Goal: Task Accomplishment & Management: Complete application form

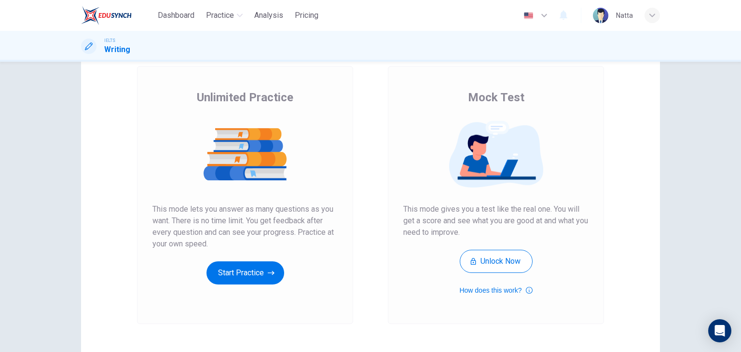
scroll to position [114, 0]
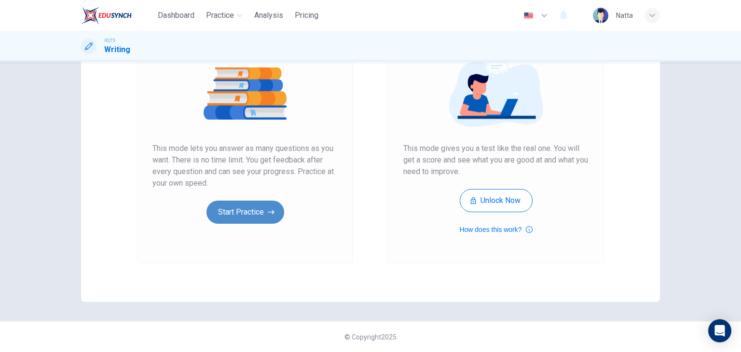
click at [231, 204] on button "Start Practice" at bounding box center [246, 212] width 78 height 23
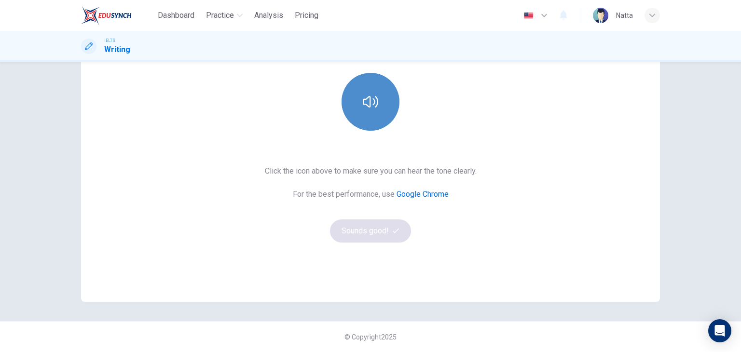
click at [356, 86] on button "button" at bounding box center [371, 102] width 58 height 58
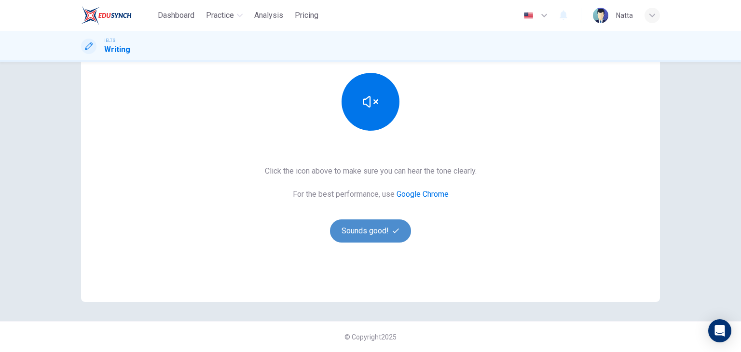
click at [381, 228] on button "Sounds good!" at bounding box center [370, 231] width 81 height 23
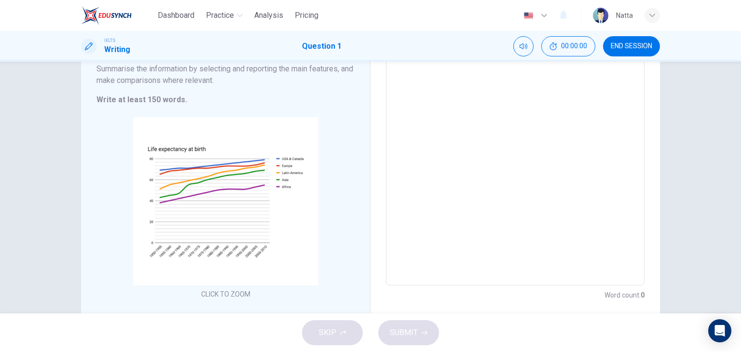
click at [518, 116] on textarea at bounding box center [515, 143] width 245 height 269
click at [576, 40] on button "00:00:01" at bounding box center [568, 46] width 54 height 20
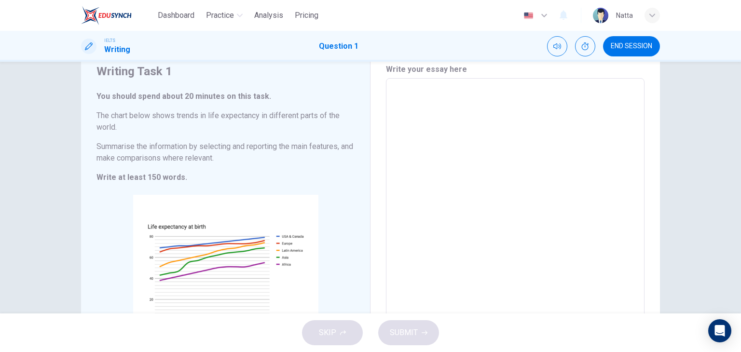
scroll to position [0, 0]
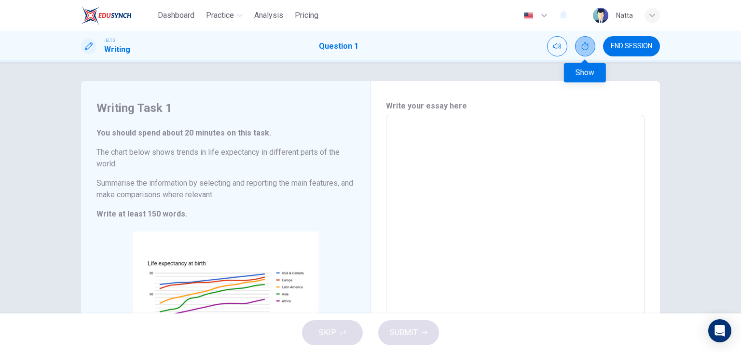
click at [583, 43] on icon "Show" at bounding box center [585, 46] width 8 height 8
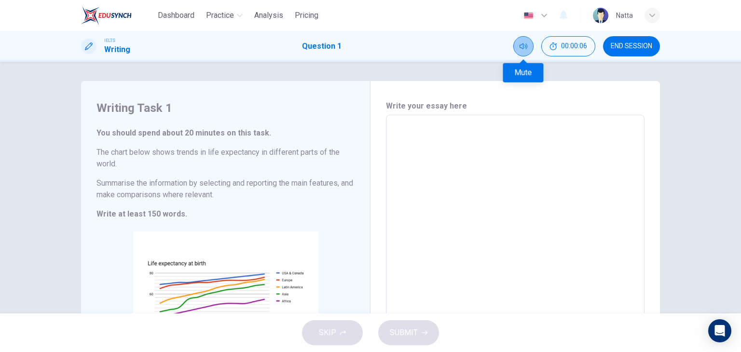
click at [527, 46] on button "Mute" at bounding box center [523, 46] width 20 height 20
click at [527, 46] on button "Unmute" at bounding box center [523, 46] width 20 height 20
click at [628, 43] on span "END SESSION" at bounding box center [631, 46] width 41 height 8
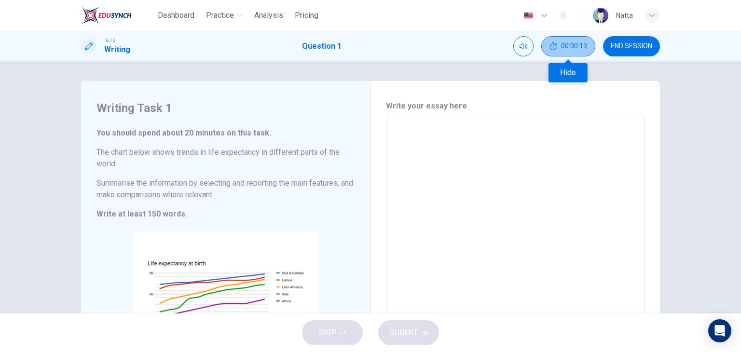
click at [554, 42] on icon "Hide" at bounding box center [554, 46] width 8 height 8
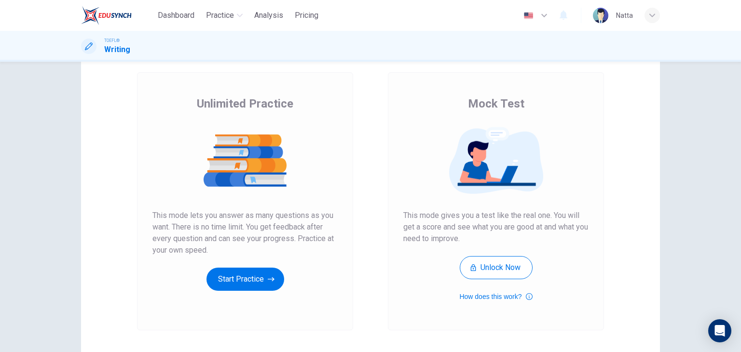
scroll to position [114, 0]
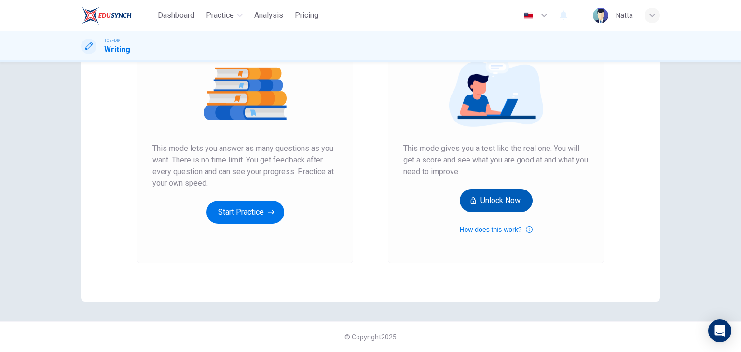
click at [490, 199] on button "Unlock Now" at bounding box center [496, 200] width 73 height 23
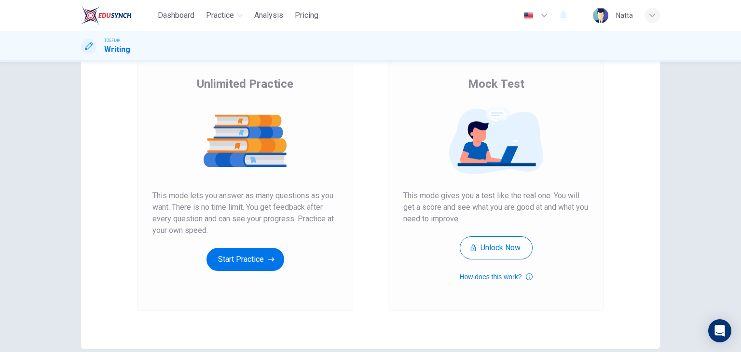
scroll to position [114, 0]
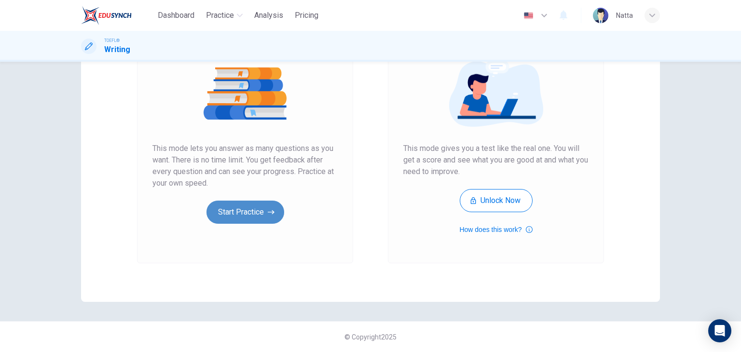
click at [236, 218] on button "Start Practice" at bounding box center [246, 212] width 78 height 23
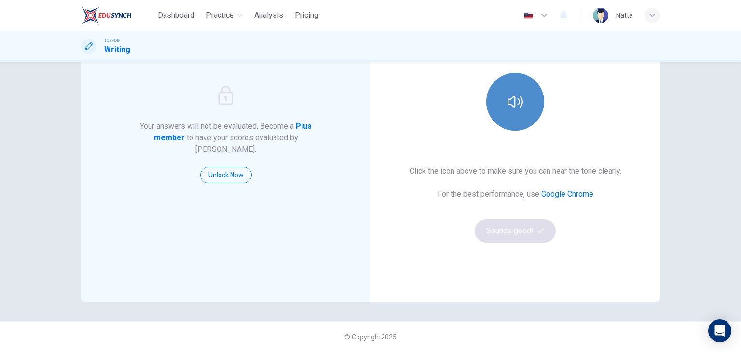
click at [528, 98] on button "button" at bounding box center [515, 102] width 58 height 58
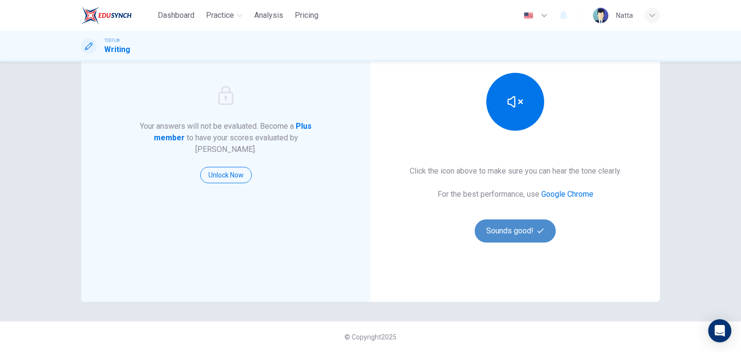
click at [518, 225] on button "Sounds good!" at bounding box center [515, 231] width 81 height 23
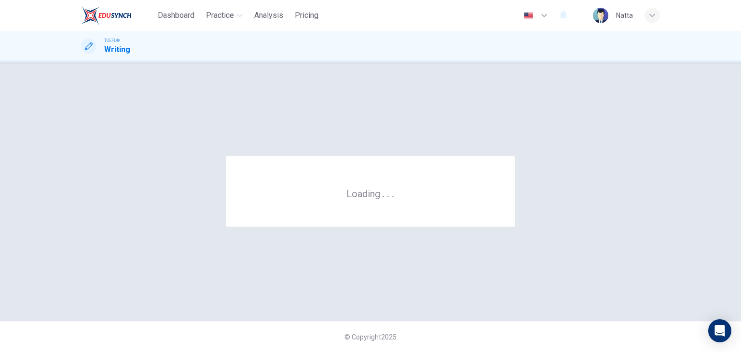
scroll to position [0, 0]
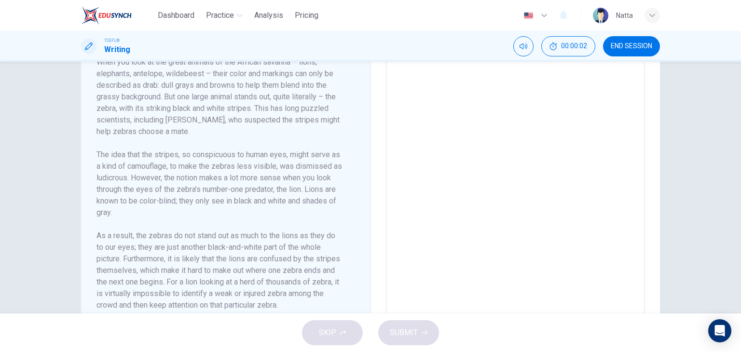
click at [401, 96] on textarea at bounding box center [515, 189] width 245 height 259
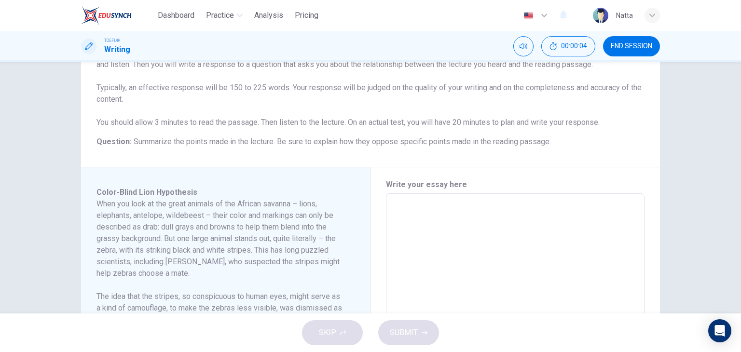
scroll to position [145, 0]
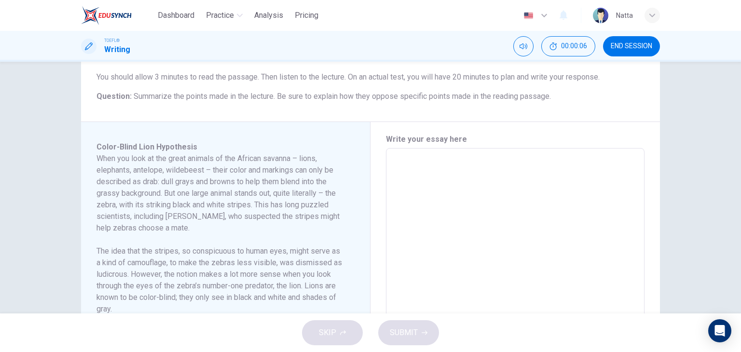
click at [386, 135] on h6 "Write your essay here" at bounding box center [515, 140] width 259 height 12
click at [400, 165] on textarea at bounding box center [515, 285] width 245 height 259
type textarea "x"
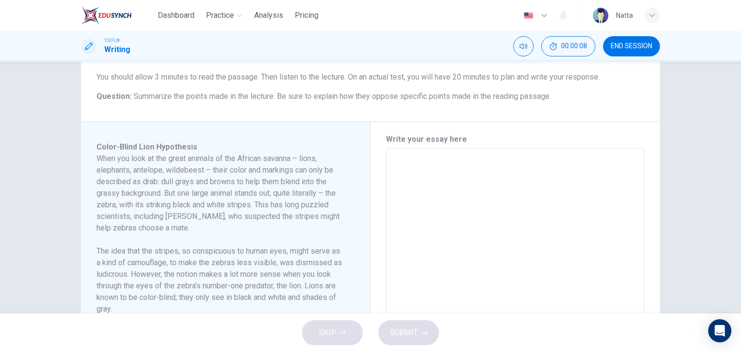
type textarea "x"
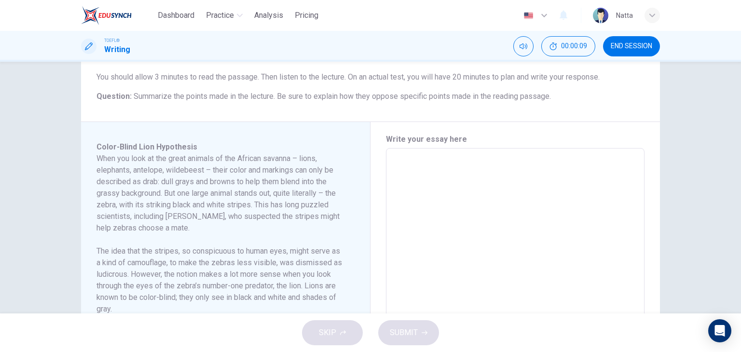
type textarea "I"
type textarea "x"
type textarea "In"
type textarea "x"
type textarea "In"
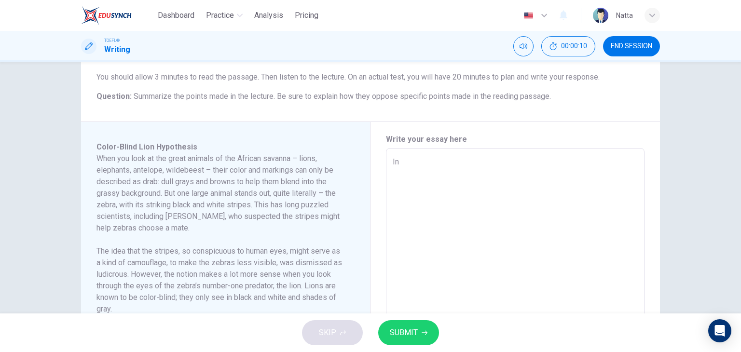
type textarea "x"
type textarea "In r"
type textarea "x"
type textarea "In"
type textarea "x"
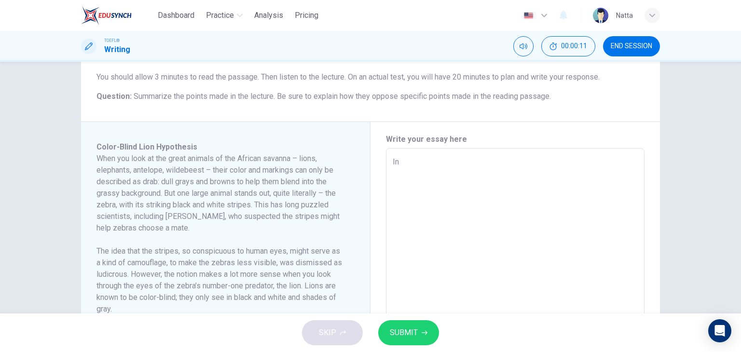
type textarea "In e"
type textarea "x"
type textarea "In er"
type textarea "x"
type textarea "In era"
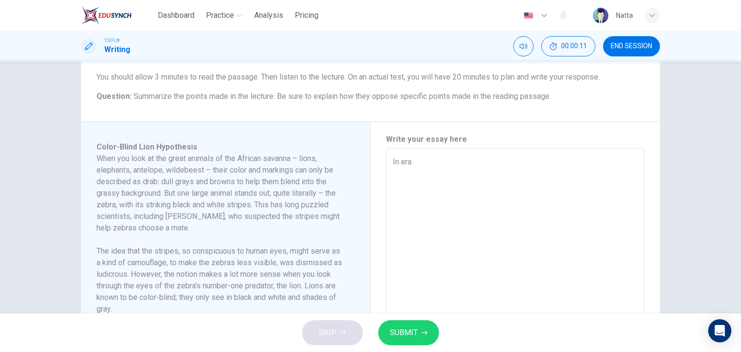
type textarea "x"
type textarea "In era"
type textarea "x"
type textarea "In era d"
type textarea "x"
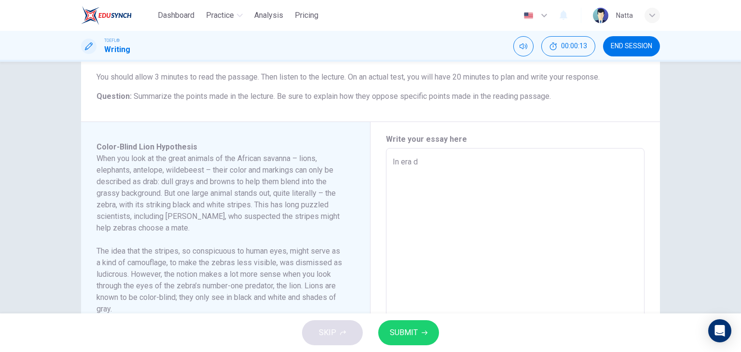
type textarea "In era de"
type textarea "x"
type textarea "In era def"
type textarea "x"
type textarea "In era defi"
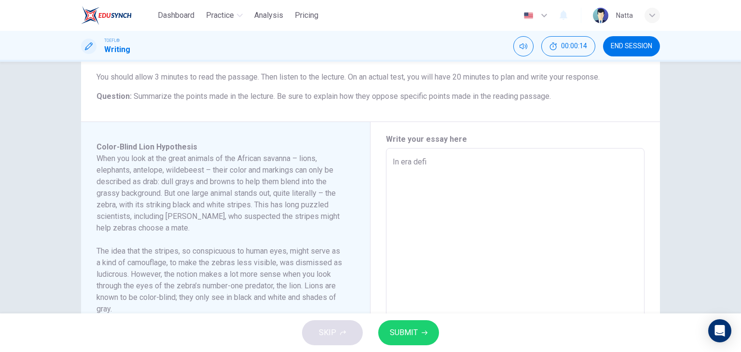
type textarea "x"
type textarea "In era defin"
type textarea "x"
type textarea "In era define"
type textarea "x"
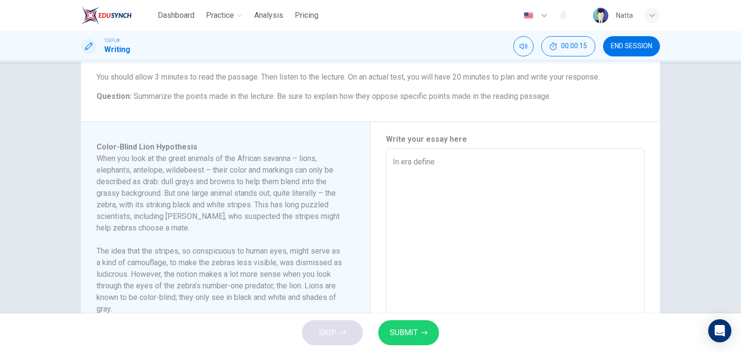
type textarea "In era defined"
type textarea "x"
type textarea "In era defined"
type textarea "x"
type textarea "In era defined b"
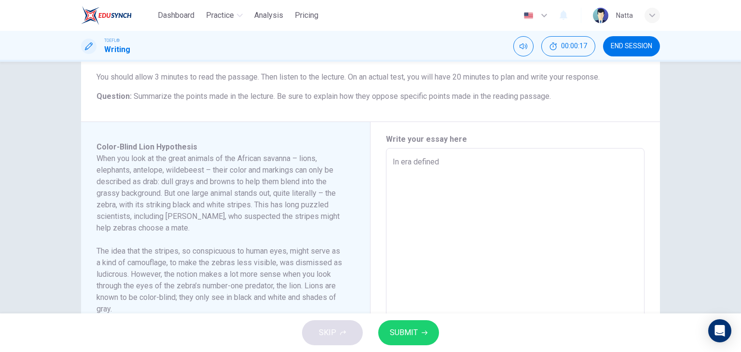
type textarea "x"
type textarea "In era defined by"
type textarea "x"
type textarea "In era defined by"
type textarea "x"
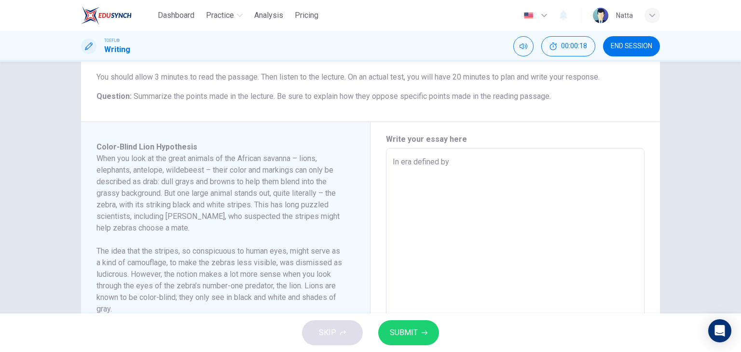
type textarea "In era defined by r"
type textarea "x"
type textarea "In era defined by [PERSON_NAME]"
type textarea "x"
type textarea "In era defined by rap"
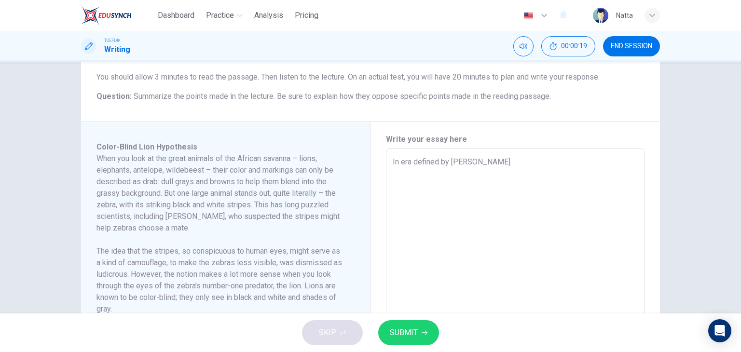
type textarea "x"
type textarea "In era defined by rapi"
type textarea "x"
type textarea "In era defined by rapid"
type textarea "x"
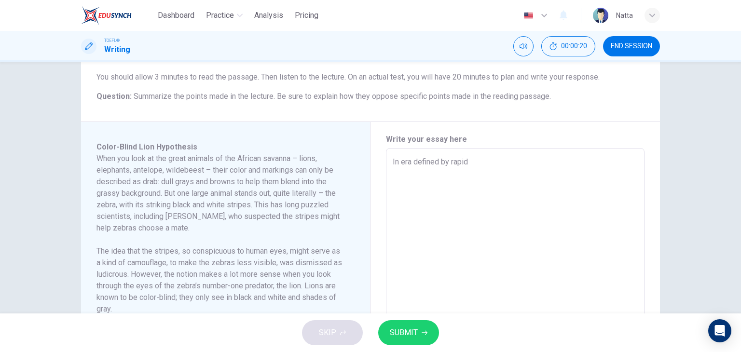
type textarea "In era defined by rapid"
type textarea "x"
type textarea "In era defined by rapid t"
type textarea "x"
type textarea "In era defined by rapid te"
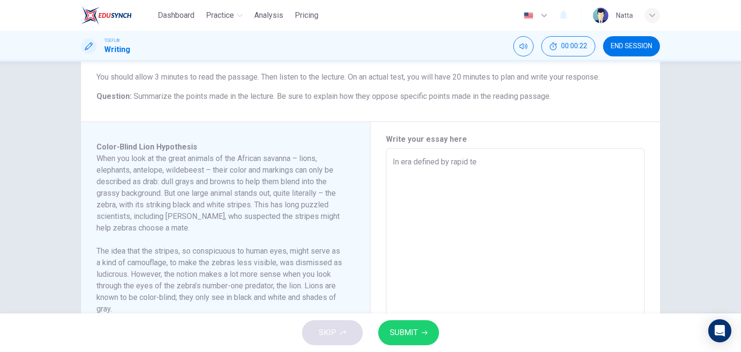
type textarea "x"
type textarea "In era defined by rapid tec"
type textarea "x"
type textarea "In era defined by rapid tech"
type textarea "x"
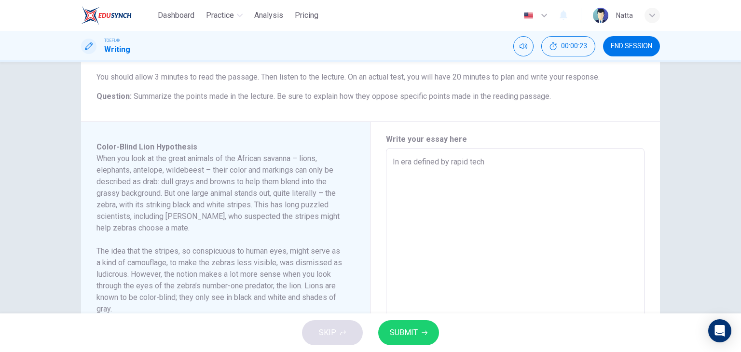
type textarea "In era defined by rapid techn"
type textarea "x"
type textarea "In era defined by rapid techni"
type textarea "x"
type textarea "In era defined by rapid techn"
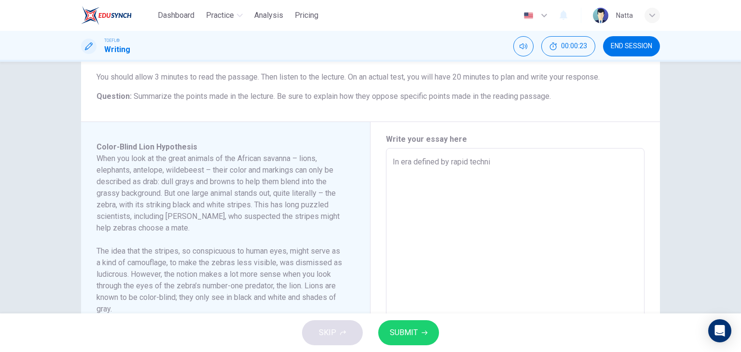
type textarea "x"
type textarea "In era defined by rapid techno"
type textarea "x"
type textarea "In era defined by rapid technol"
type textarea "x"
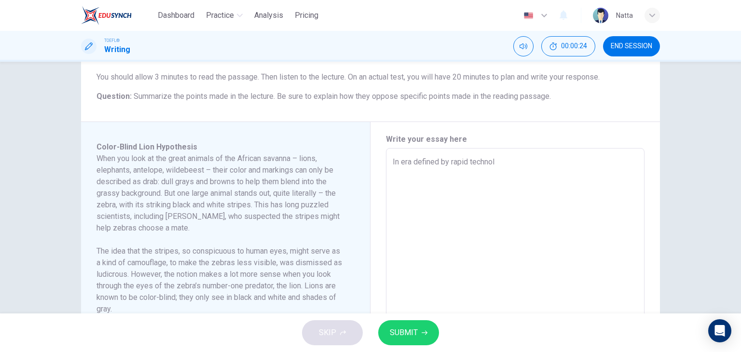
type textarea "In era defined by rapid technolo"
type textarea "x"
type textarea "In era defined by rapid technolog"
type textarea "x"
type textarea "In era defined by rapid technologi"
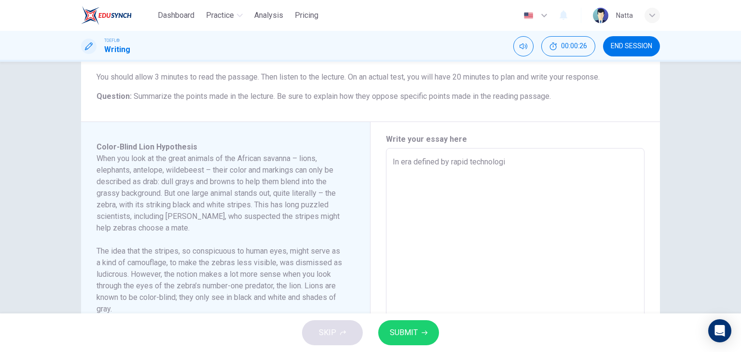
type textarea "x"
type textarea "In era defined by rapid technologic"
type textarea "x"
type textarea "In era defined by rapid technologica"
type textarea "x"
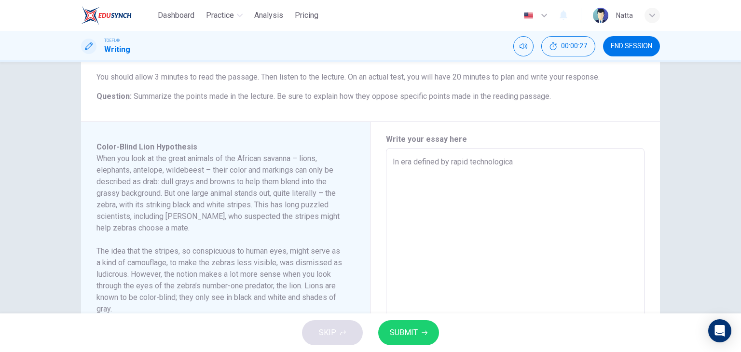
type textarea "In era defined by rapid technological"
type textarea "x"
type textarea "In era defined by rapid technological"
type textarea "x"
type textarea "In era defined by rapid technological a"
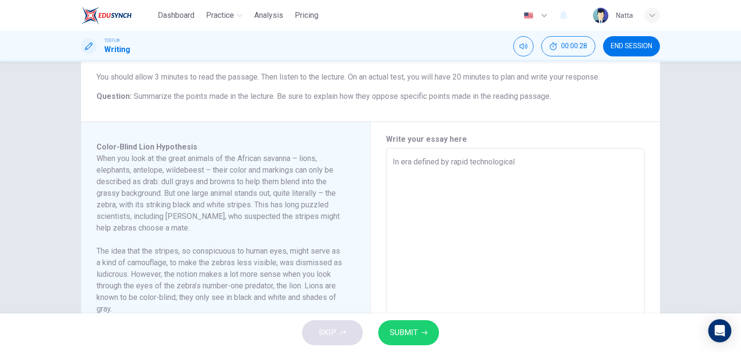
type textarea "x"
type textarea "In era defined by rapid technological ad"
type textarea "x"
type textarea "In era defined by rapid technological adv"
type textarea "x"
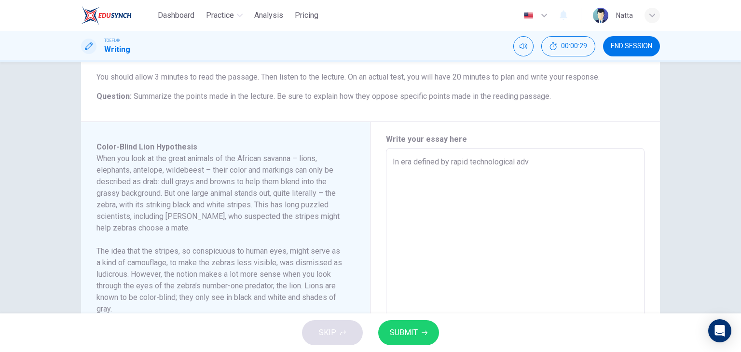
type textarea "In era defined by rapid technological adva"
type textarea "x"
type textarea "In era defined by rapid technological advan"
type textarea "x"
type textarea "In era defined by rapid technological advanc"
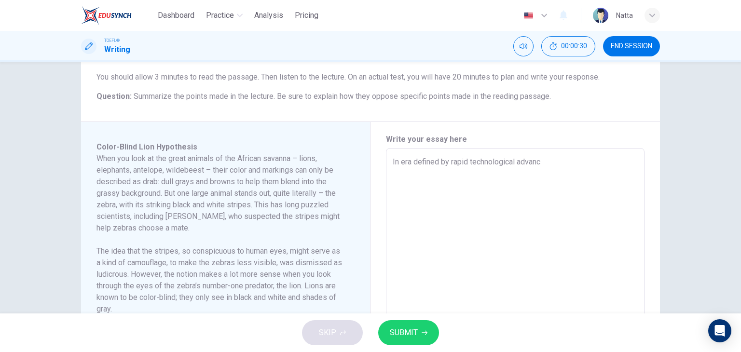
type textarea "x"
type textarea "In era defined by rapid technological advance"
type textarea "x"
type textarea "In era defined by rapid technological advancem"
type textarea "x"
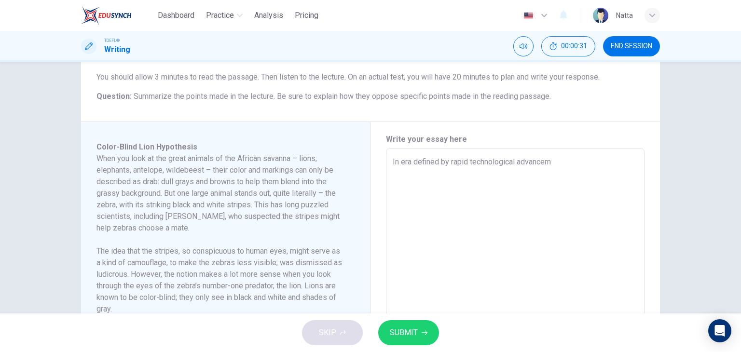
type textarea "In era defined by rapid technological advanceme"
type textarea "x"
type textarea "In era defined by rapid technological advancemen"
type textarea "x"
type textarea "In era defined by rapid technological advancement"
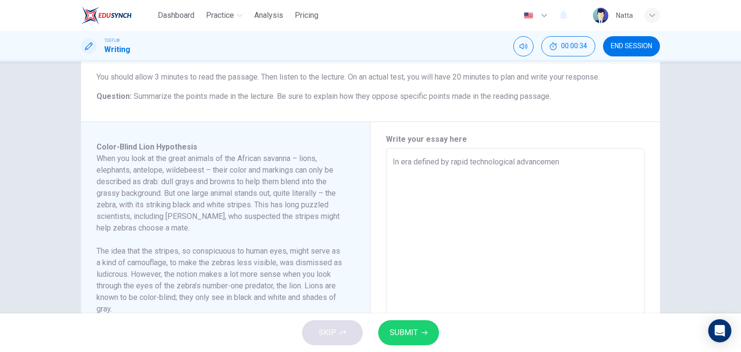
type textarea "x"
type textarea "In era defined by rapid technological advancement"
type textarea "x"
type textarea "In era defined by rapid technological advancement a"
type textarea "x"
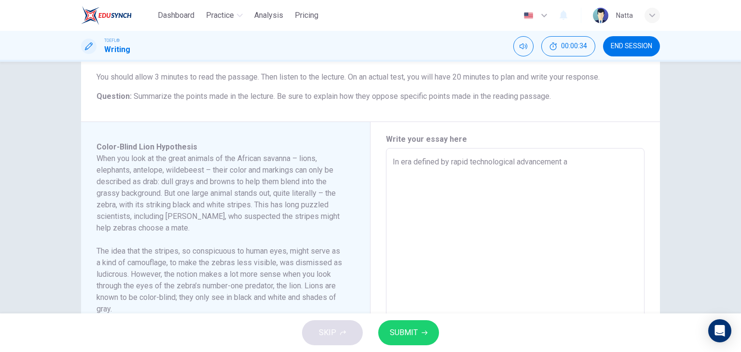
type textarea "In era defined by rapid technological advancement an"
type textarea "x"
type textarea "In era defined by rapid technological advancement and"
type textarea "x"
type textarea "In era defined by rapid technological advancement and"
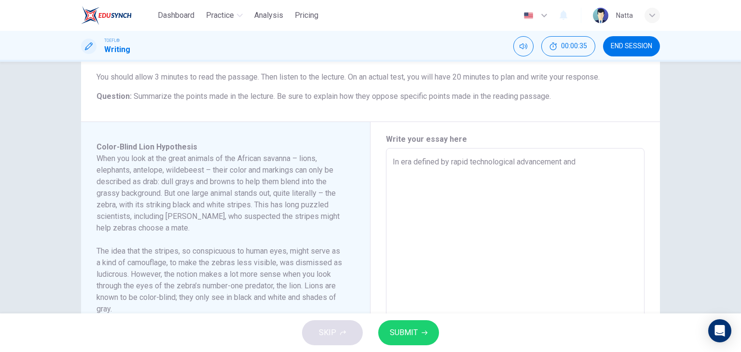
type textarea "x"
type textarea "In era defined by rapid technological advancement and g"
type textarea "x"
type textarea "In era defined by rapid technological advancement and gl"
type textarea "x"
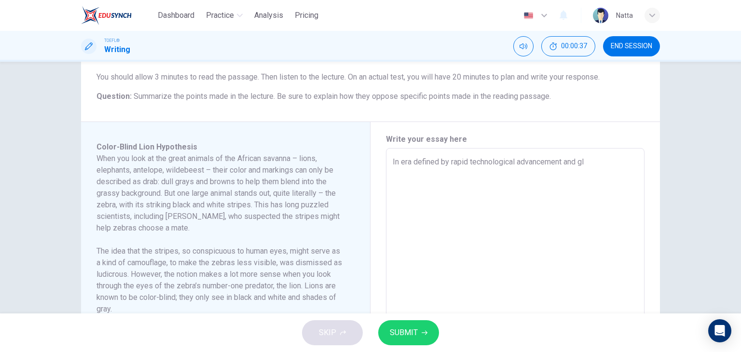
type textarea "In era defined by rapid technological advancement and glo"
type textarea "x"
type textarea "In era defined by rapid technological advancement and glob"
type textarea "x"
type textarea "In era defined by rapid technological advancement and globa"
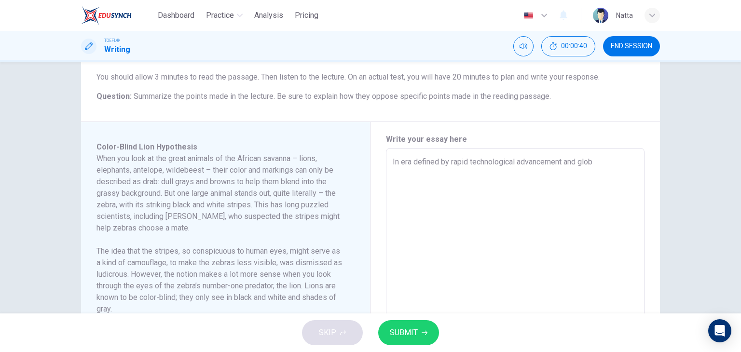
type textarea "x"
type textarea "In era defined by rapid technological advancement and global"
type textarea "x"
type textarea "In era defined by rapid technological advancement and global"
type textarea "x"
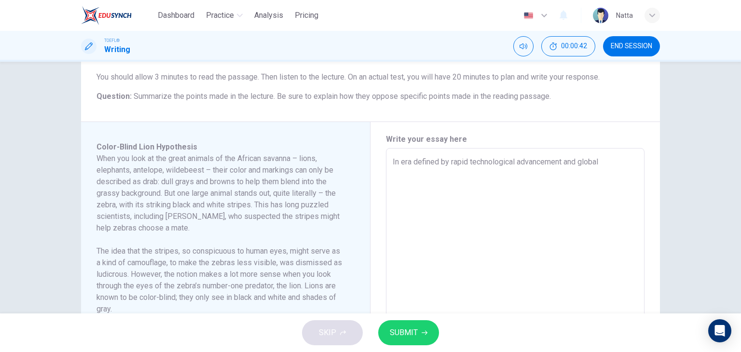
type textarea "In era defined by rapid technological advancement and global i"
type textarea "x"
type textarea "In era defined by rapid technological advancement and global in"
type textarea "x"
type textarea "In era defined by rapid technological advancement and global intr"
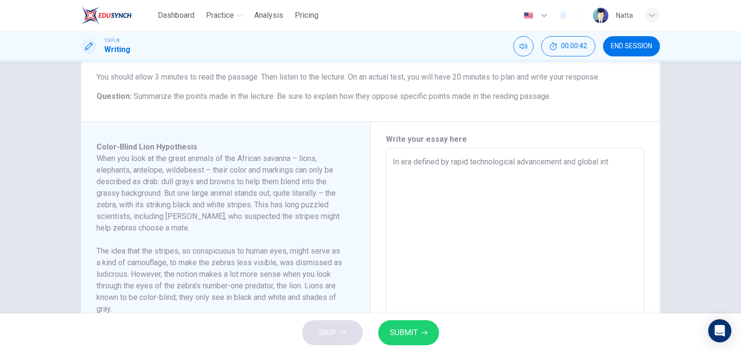
type textarea "x"
type textarea "In era defined by rapid technological advancement and global int"
type textarea "x"
type textarea "In era defined by rapid technological advancement and global inte"
type textarea "x"
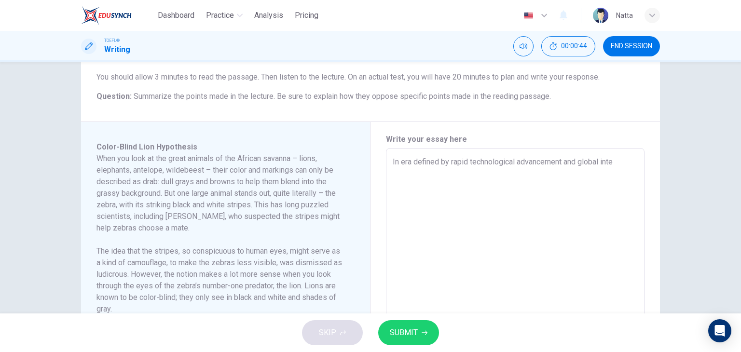
type textarea "In era defined by rapid technological advancement and global inter"
type textarea "x"
type textarea "In era defined by rapid technological advancement and global interd"
type textarea "x"
type textarea "In era defined by rapid technological advancement and global interde"
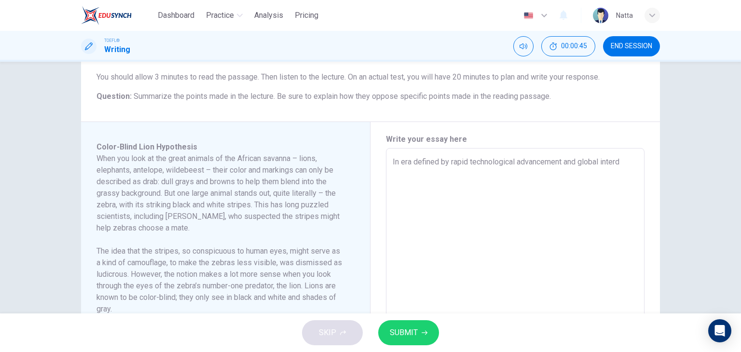
type textarea "x"
type textarea "In era defined by rapid technological advancement and global interdep"
type textarea "x"
type textarea "In era defined by rapid technological advancement and global interdepe"
type textarea "x"
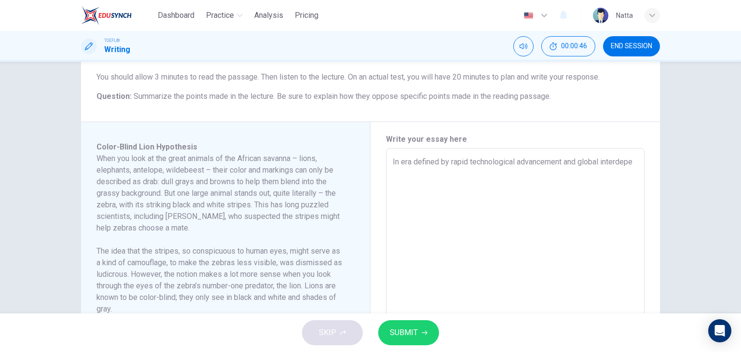
type textarea "In era defined by rapid technological advancement and global interdepen"
type textarea "x"
type textarea "In era defined by rapid technological advancement and global interdepend"
type textarea "x"
type textarea "In era defined by rapid technological advancement and global interdepende"
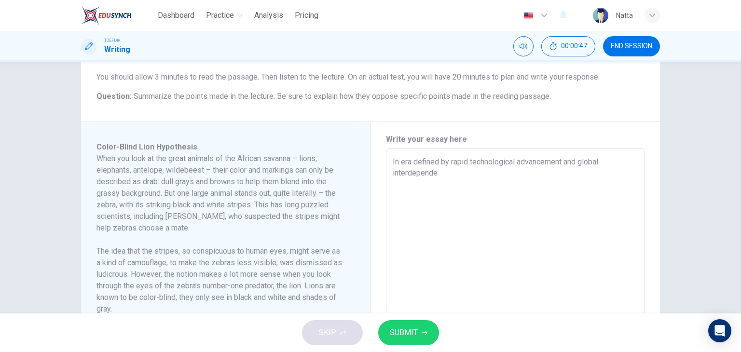
type textarea "x"
type textarea "In era defined by rapid technological advancement and global interdependen"
type textarea "x"
type textarea "In era defined by rapid technological advancement and global interdependenc"
type textarea "x"
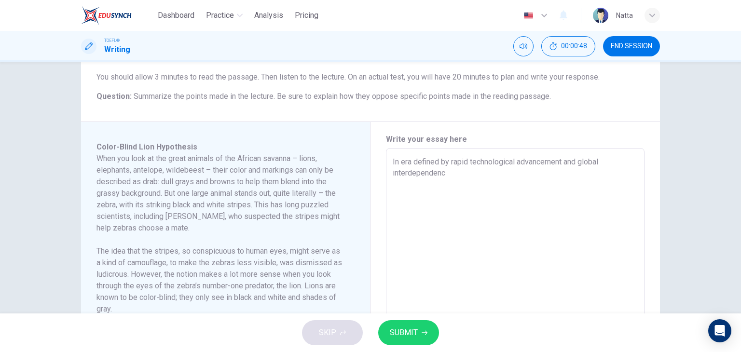
type textarea "In era defined by rapid technological advancement and global interdependence"
type textarea "x"
type textarea "In era defined by rapid technological advancement and global interdependence,"
type textarea "x"
type textarea "In era defined by rapid technological advancement and global interdependence,"
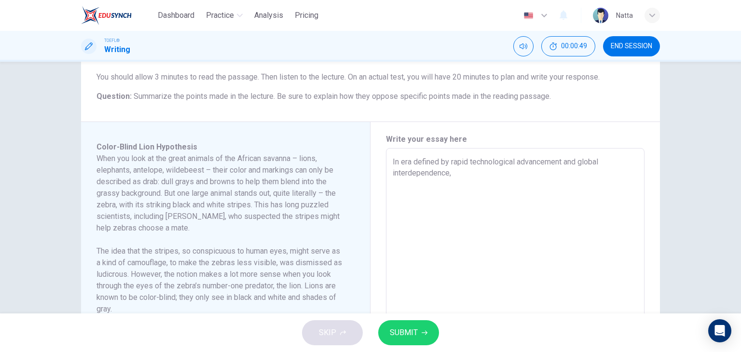
type textarea "x"
type textarea "In era defined by rapid technological advancement and global interdependence, c"
type textarea "x"
type textarea "In era defined by rapid technological advancement and global interdependence, co"
type textarea "x"
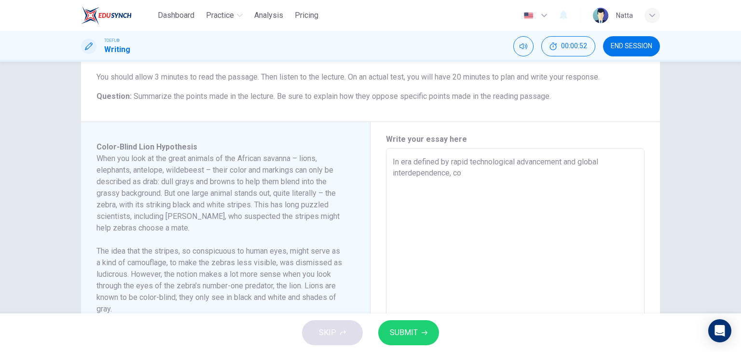
type textarea "In era defined by rapid technological advancement and global interdependence, c…"
type textarea "x"
type textarea "In era defined by rapid technological advancement and global interdependence, c…"
type textarea "x"
type textarea "In era defined by rapid technological advancement and global interdependence, c…"
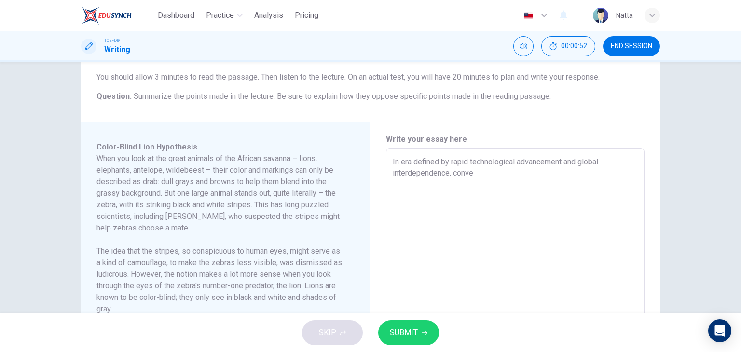
type textarea "x"
type textarea "In era defined by rapid technological advancement and global interdependence, c…"
type textarea "x"
type textarea "In era defined by rapid technological advancement and global interdependence, c…"
type textarea "x"
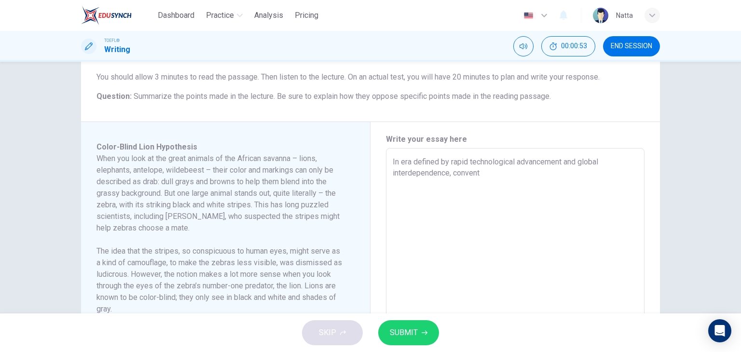
type textarea "In era defined by rapid technological advancement and global interdependence, c…"
type textarea "x"
type textarea "In era defined by rapid technological advancement and global interdependence, c…"
type textarea "x"
click at [584, 172] on textarea "In era defined by rapid technological advancement and global interdependence, c…" at bounding box center [515, 285] width 245 height 259
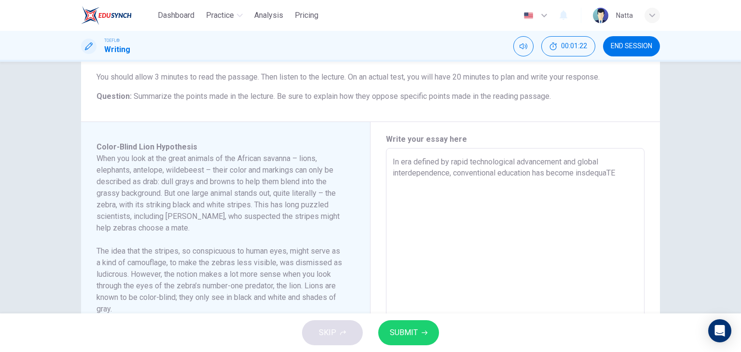
click at [585, 172] on textarea "In era defined by rapid technological advancement and global interdependence, c…" at bounding box center [515, 285] width 245 height 259
click at [625, 173] on textarea "In era defined by rapid technological advancement and global interdependence, c…" at bounding box center [515, 285] width 245 height 259
click at [589, 172] on textarea "In era defined by rapid technological advancement and global interdependence, c…" at bounding box center [515, 285] width 245 height 259
click at [612, 171] on textarea "In era defined by rapid technological advancement and global interdependence, c…" at bounding box center [515, 285] width 245 height 259
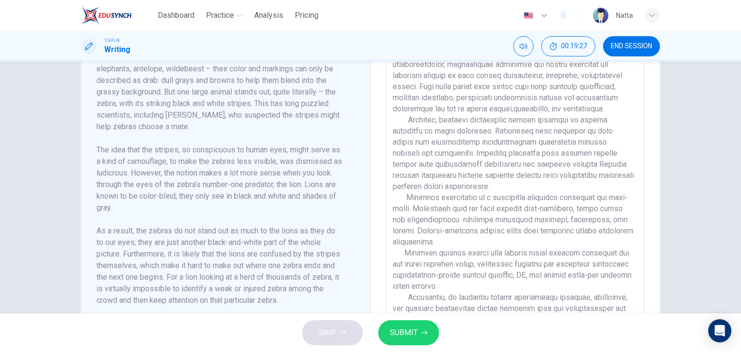
scroll to position [29, 0]
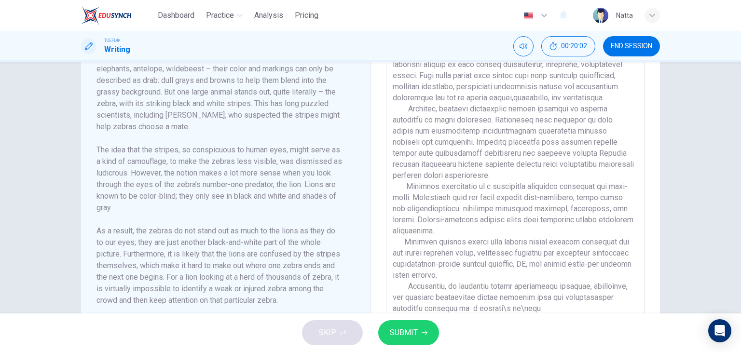
click at [405, 332] on span "SUBMIT" at bounding box center [404, 333] width 28 height 14
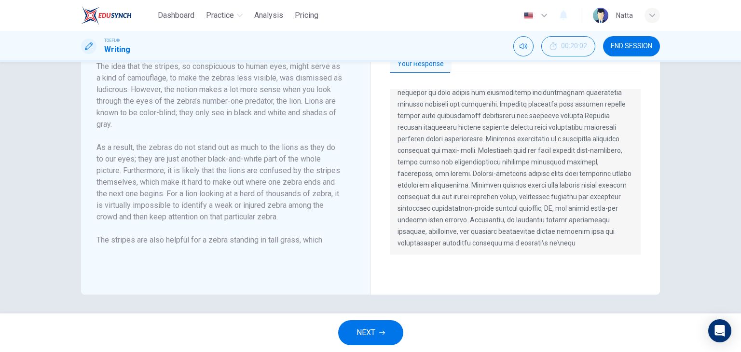
scroll to position [93, 0]
drag, startPoint x: 614, startPoint y: 245, endPoint x: 380, endPoint y: 33, distance: 315.6
click at [380, 33] on div "Dashboard Practice Analysis Pricing English en ​ Natta TOEFL® Writing 00:20:02 …" at bounding box center [370, 176] width 741 height 352
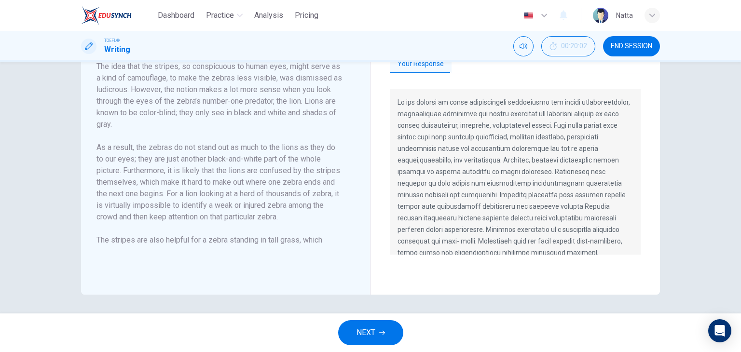
drag, startPoint x: 396, startPoint y: 102, endPoint x: 459, endPoint y: 108, distance: 63.5
click at [463, 108] on p at bounding box center [515, 217] width 235 height 243
click at [407, 97] on p at bounding box center [515, 217] width 235 height 243
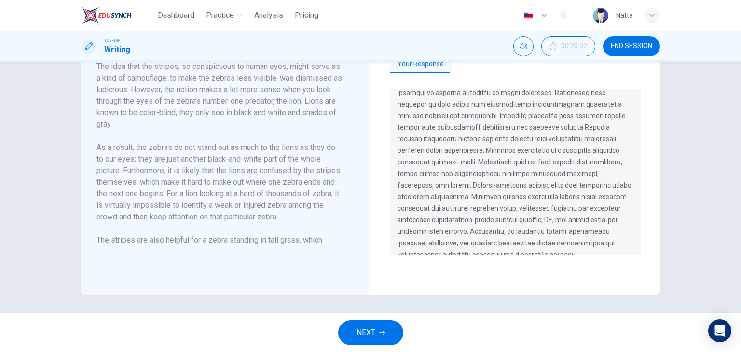
scroll to position [93, 0]
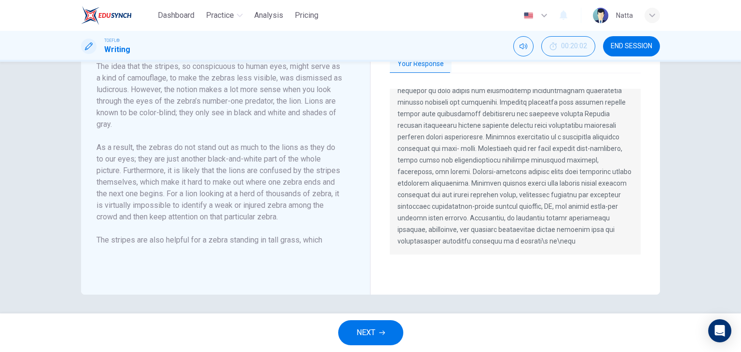
click at [629, 46] on span "END SESSION" at bounding box center [631, 46] width 41 height 8
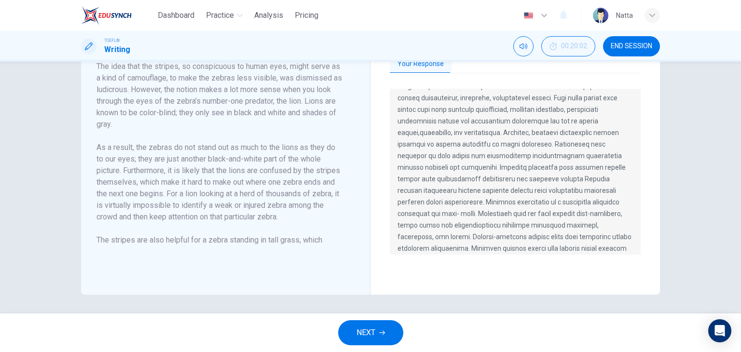
scroll to position [0, 0]
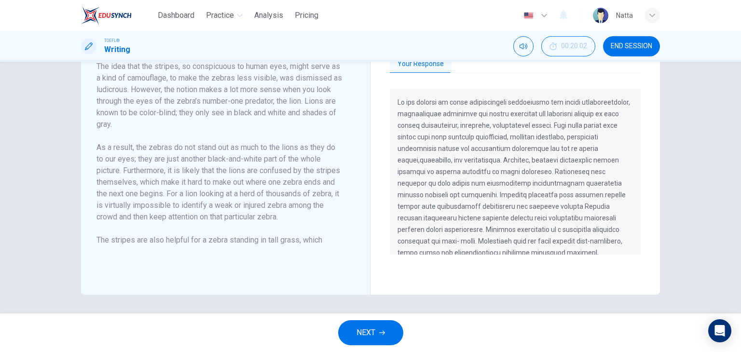
click at [390, 97] on div at bounding box center [515, 172] width 251 height 166
drag, startPoint x: 383, startPoint y: 92, endPoint x: 434, endPoint y: 149, distance: 76.2
click at [467, 184] on div "Grade by Category Unlock Plus to see your Projected Scores! Unlock now Your Res…" at bounding box center [515, 116] width 289 height 358
drag, startPoint x: 394, startPoint y: 102, endPoint x: 565, endPoint y: 188, distance: 191.0
click at [548, 209] on div at bounding box center [515, 172] width 251 height 166
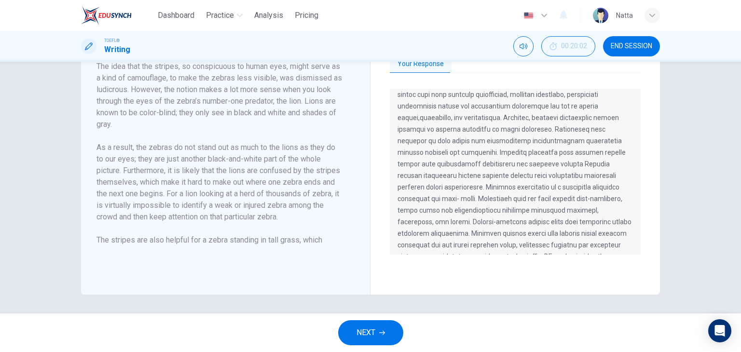
scroll to position [93, 0]
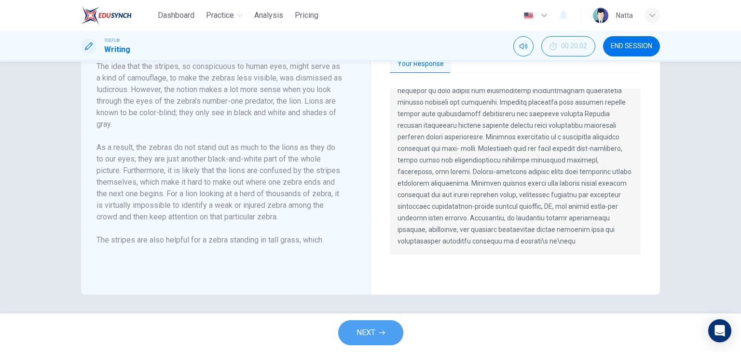
click at [368, 330] on span "NEXT" at bounding box center [366, 333] width 19 height 14
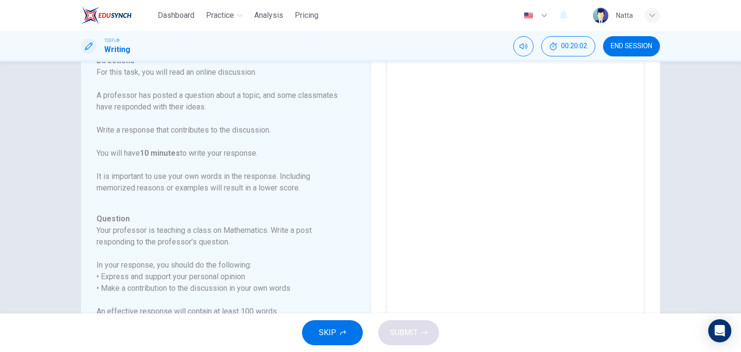
scroll to position [178, 0]
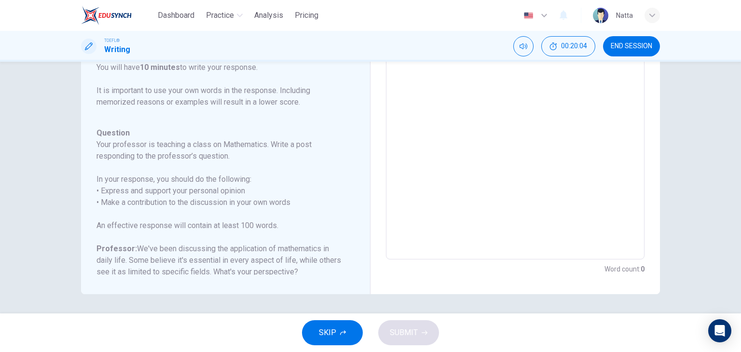
drag, startPoint x: 351, startPoint y: 336, endPoint x: 423, endPoint y: 234, distance: 124.0
click at [353, 333] on button "SKIP" at bounding box center [332, 332] width 61 height 25
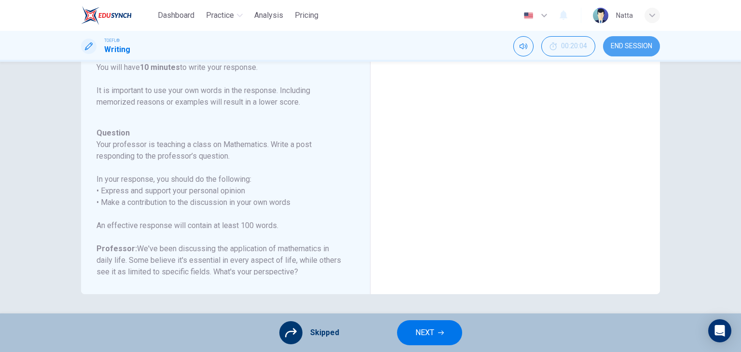
click at [646, 43] on span "END SESSION" at bounding box center [631, 46] width 41 height 8
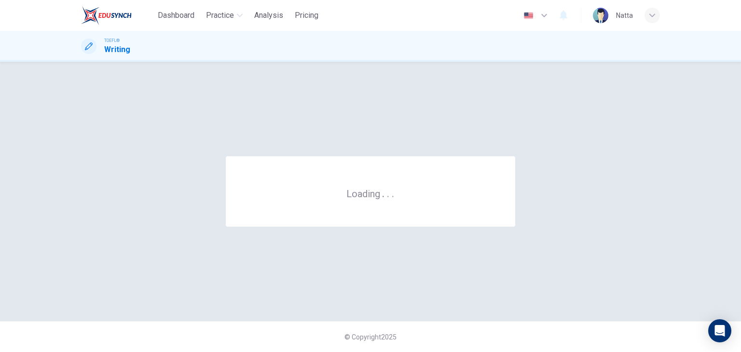
scroll to position [0, 0]
